Goal: Obtain resource: Download file/media

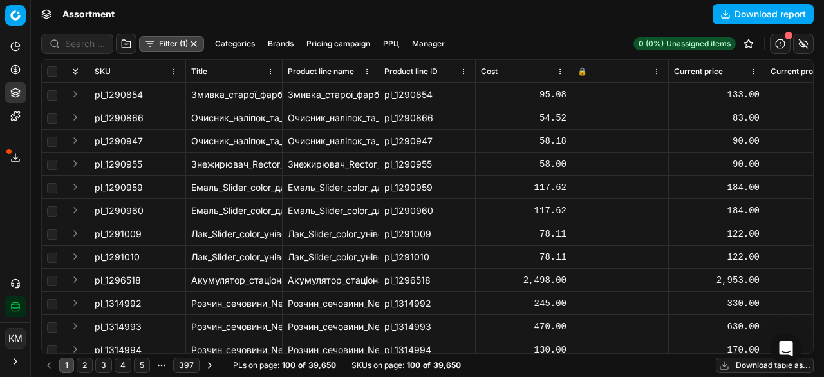
click at [748, 365] on button "Download table as..." at bounding box center [765, 364] width 98 height 15
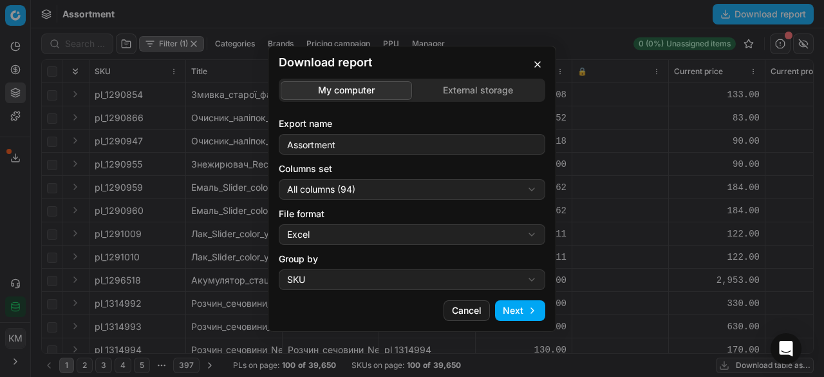
click at [510, 311] on button "Next" at bounding box center [520, 310] width 50 height 21
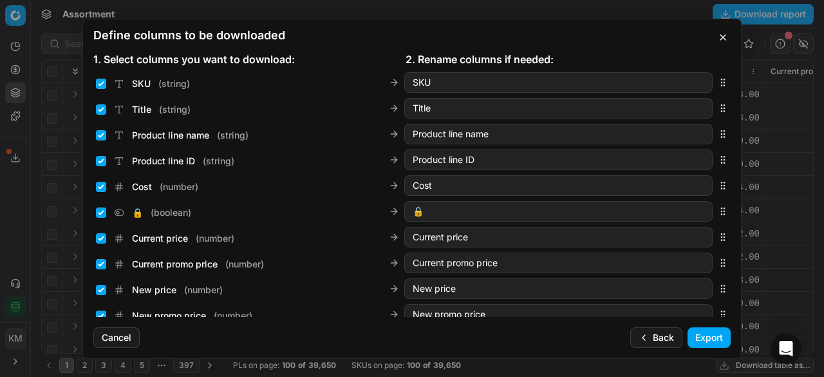
click at [698, 336] on button "Export" at bounding box center [709, 337] width 43 height 21
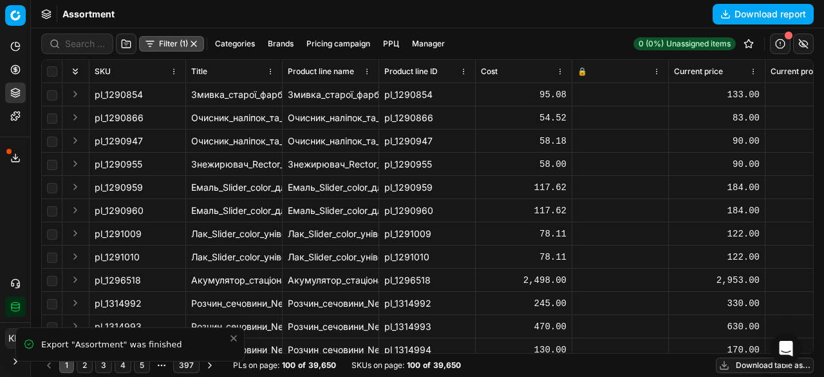
click at [10, 160] on icon at bounding box center [15, 158] width 10 height 10
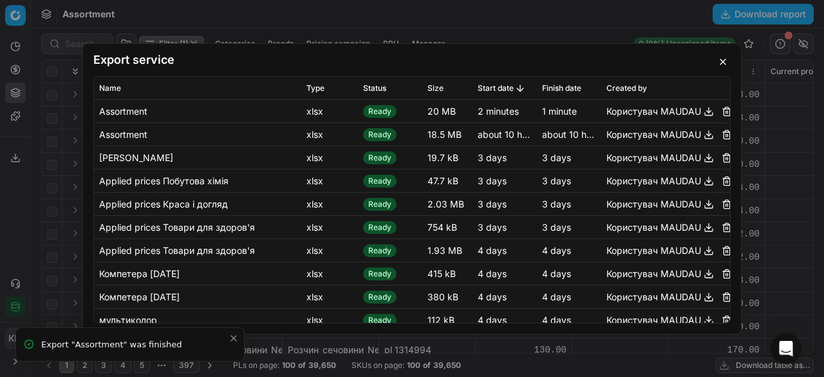
click at [701, 113] on button "button" at bounding box center [708, 110] width 15 height 15
click at [701, 111] on button "button" at bounding box center [708, 110] width 15 height 15
